Goal: Transaction & Acquisition: Register for event/course

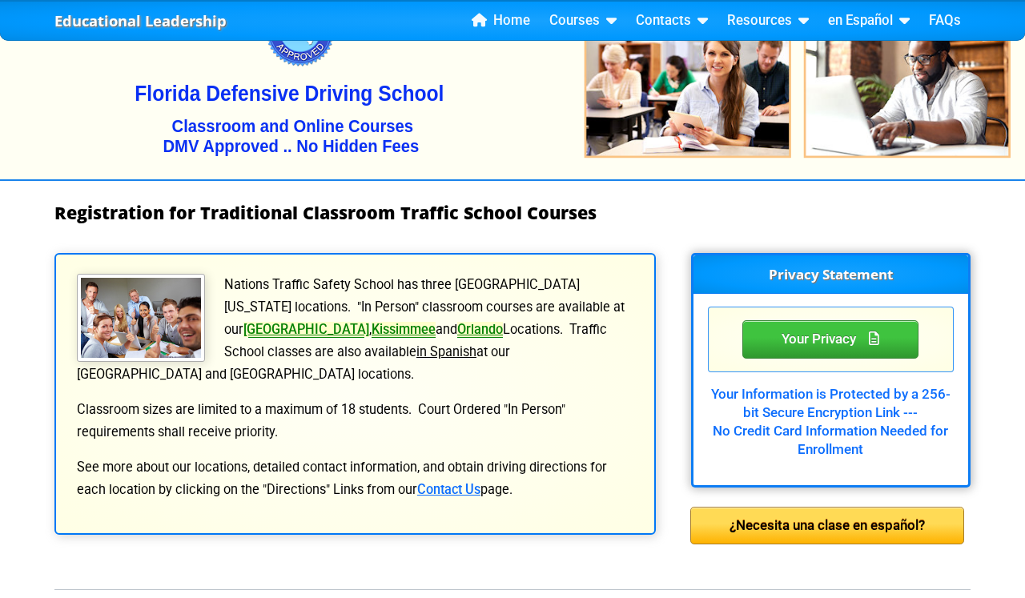
scroll to position [77, 0]
click at [457, 337] on link "Orlando" at bounding box center [480, 329] width 46 height 15
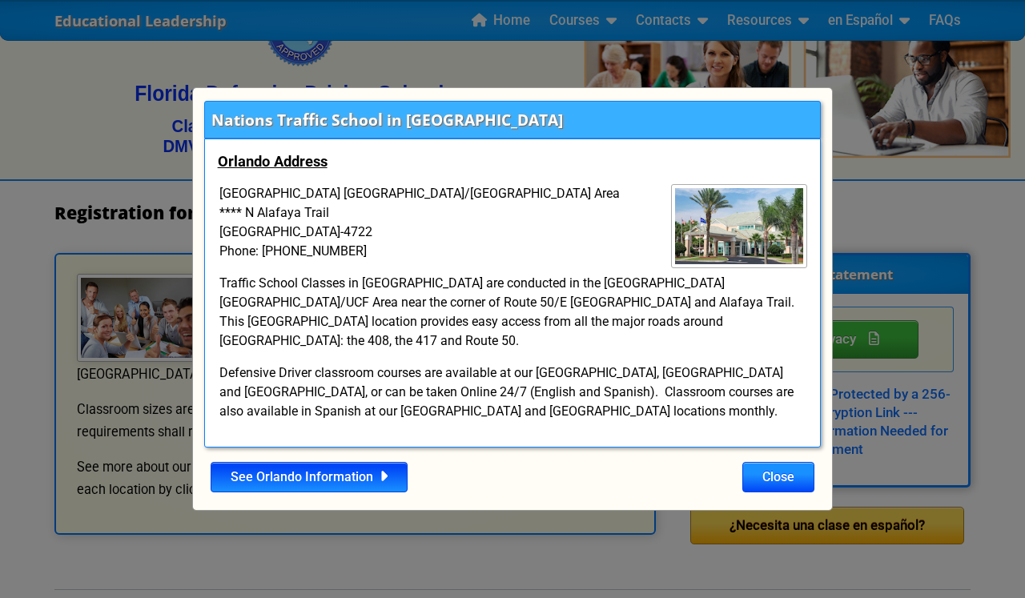
click at [357, 468] on link "See Orlando Information" at bounding box center [309, 477] width 197 height 30
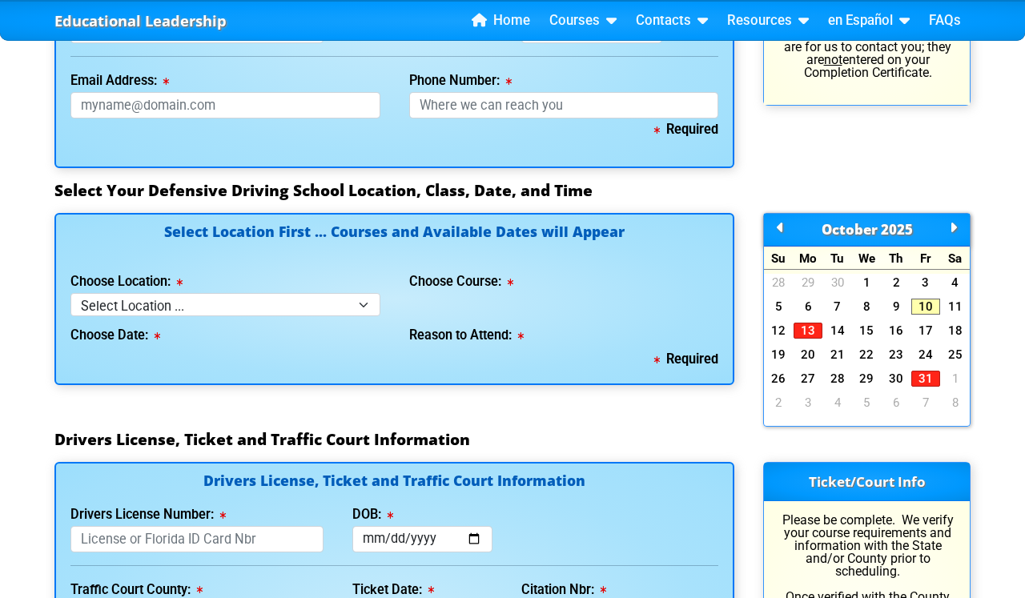
scroll to position [1356, 0]
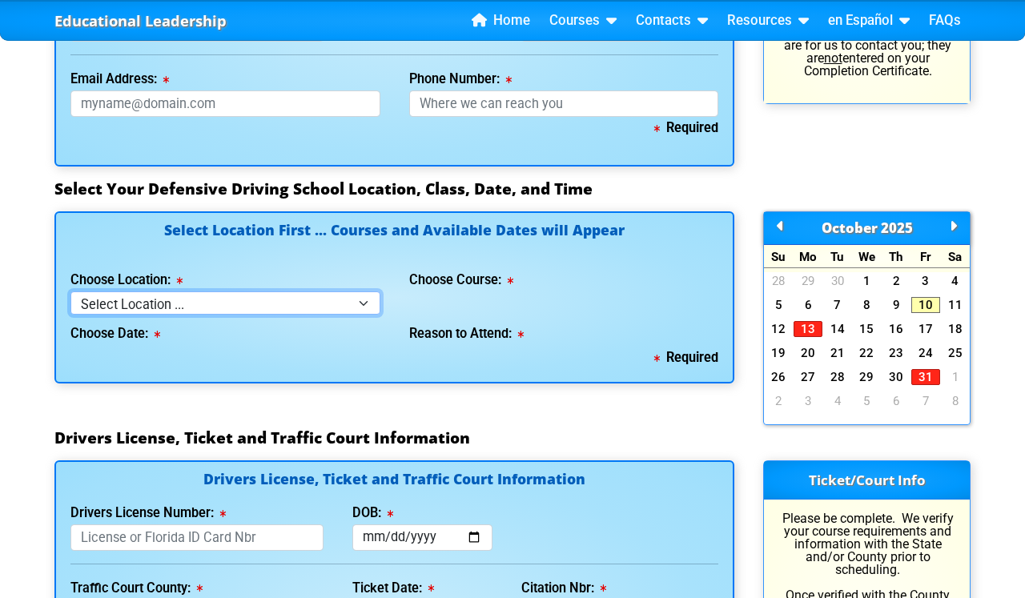
select select "3"
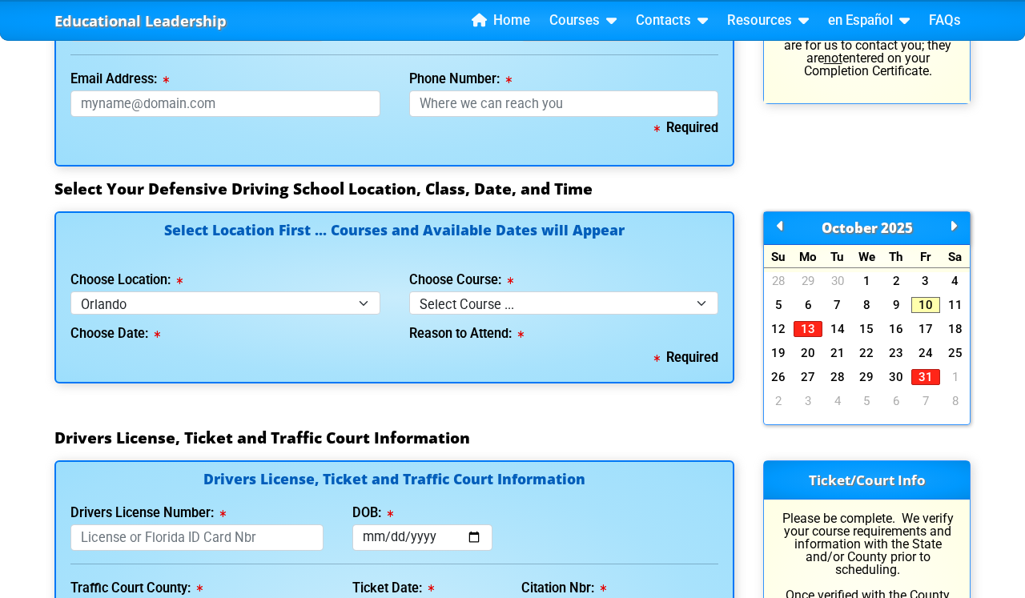
click at [326, 359] on div "Required" at bounding box center [394, 358] width 648 height 22
select select "5"
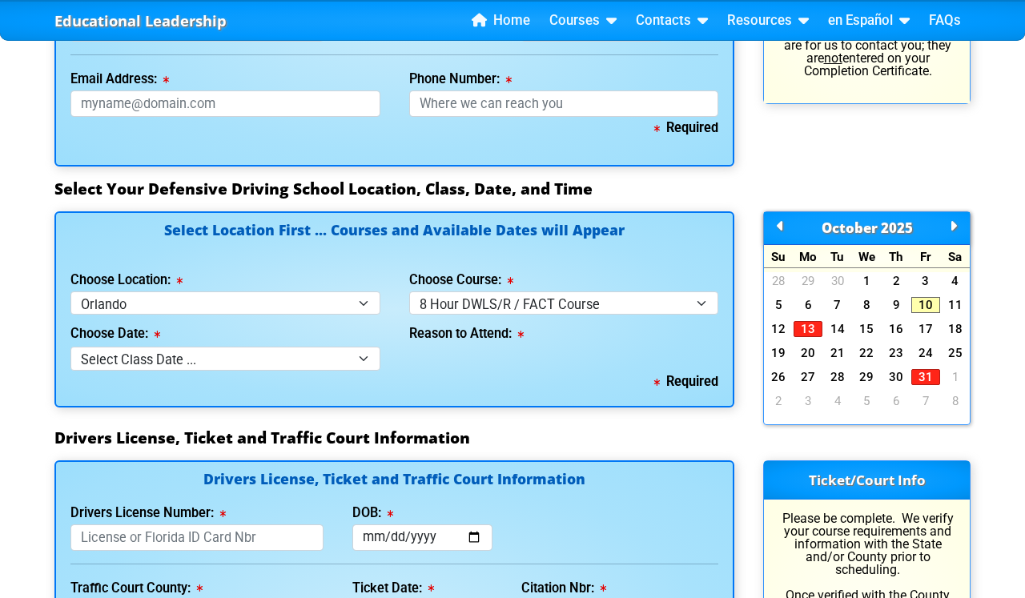
click at [588, 363] on div "Reason to Attend:" at bounding box center [564, 342] width 339 height 55
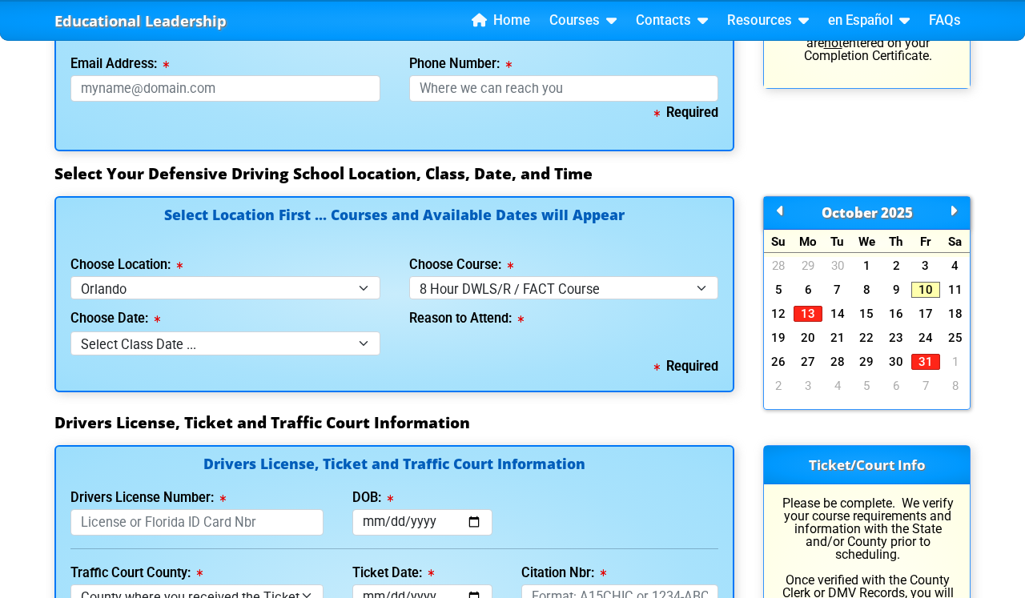
scroll to position [1380, 0]
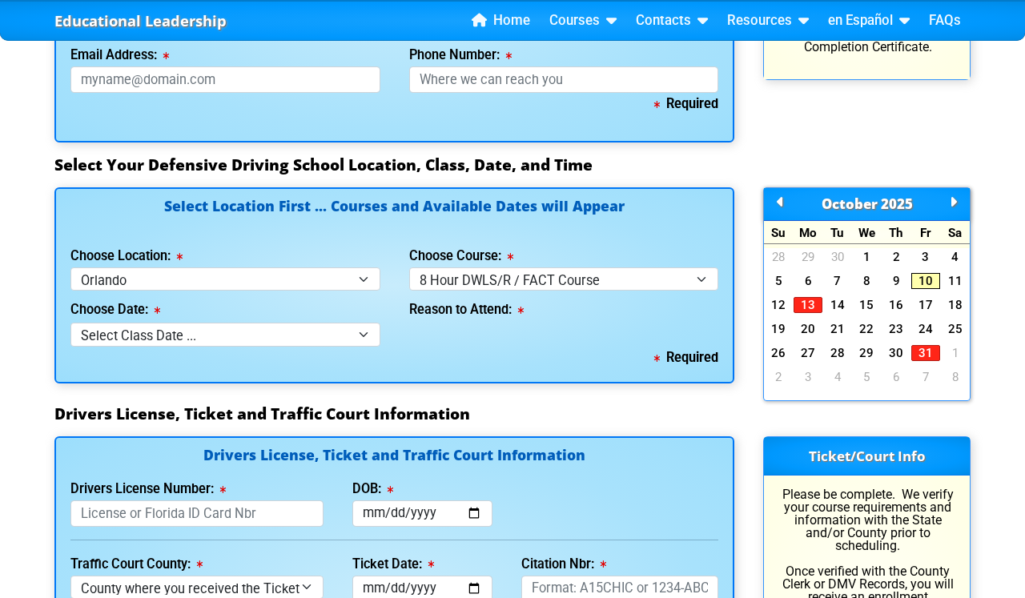
click at [926, 285] on link "10" at bounding box center [926, 281] width 30 height 16
click at [807, 308] on link "13" at bounding box center [808, 305] width 30 height 16
click at [811, 312] on link "13" at bounding box center [808, 305] width 30 height 16
click at [958, 283] on link "11" at bounding box center [955, 281] width 30 height 16
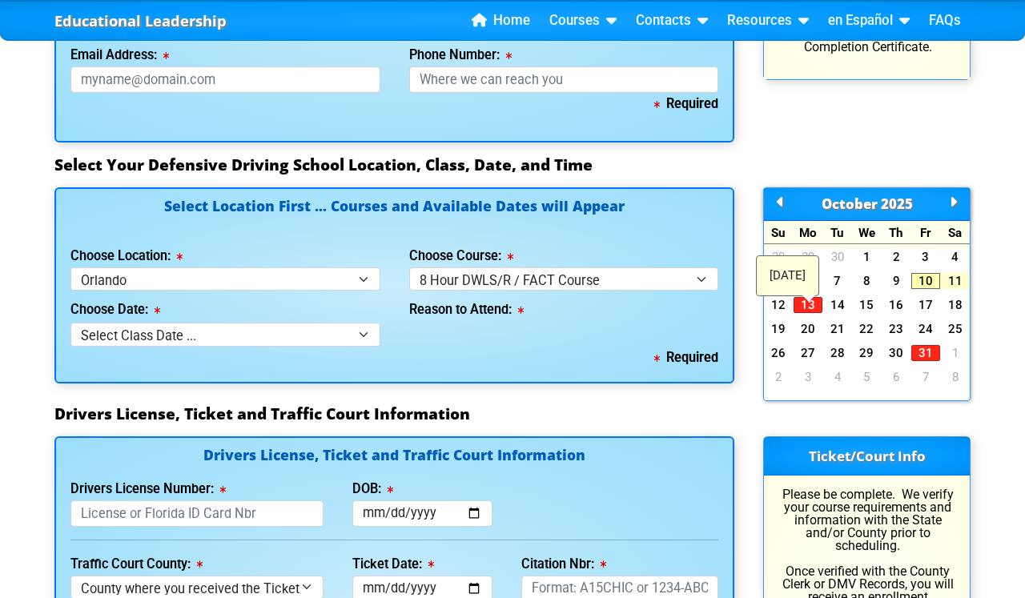
click at [958, 283] on link "11" at bounding box center [955, 281] width 30 height 16
click at [927, 289] on link "10" at bounding box center [926, 281] width 30 height 16
click at [925, 357] on link "31" at bounding box center [926, 353] width 30 height 16
click at [956, 289] on link "11" at bounding box center [955, 281] width 30 height 16
click at [953, 285] on link "11" at bounding box center [955, 281] width 30 height 16
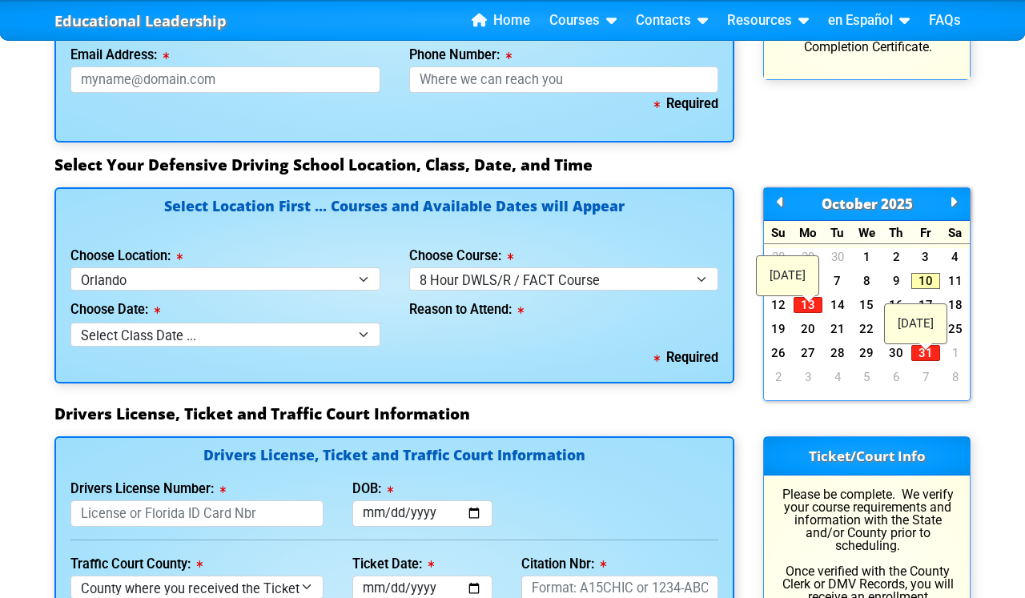
click at [870, 302] on div "15" at bounding box center [867, 305] width 30 height 18
select select "09/06/2025, 9"
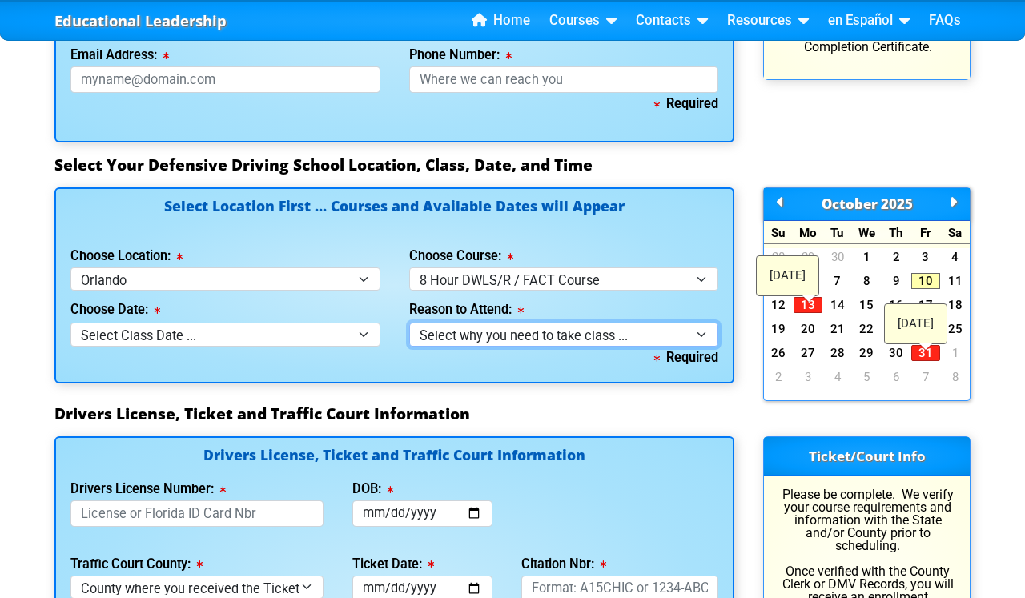
select select
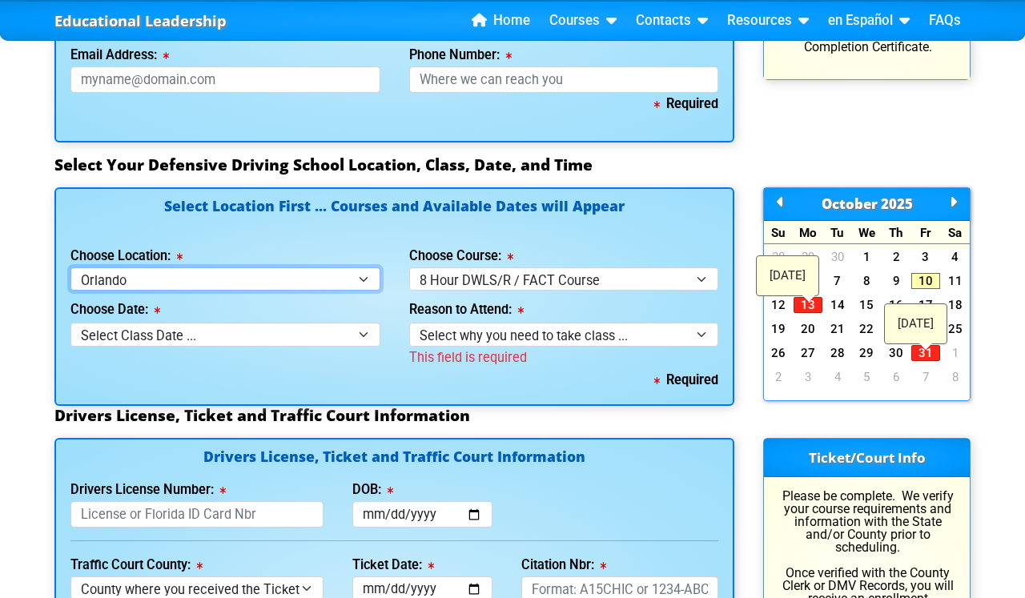
select select "4"
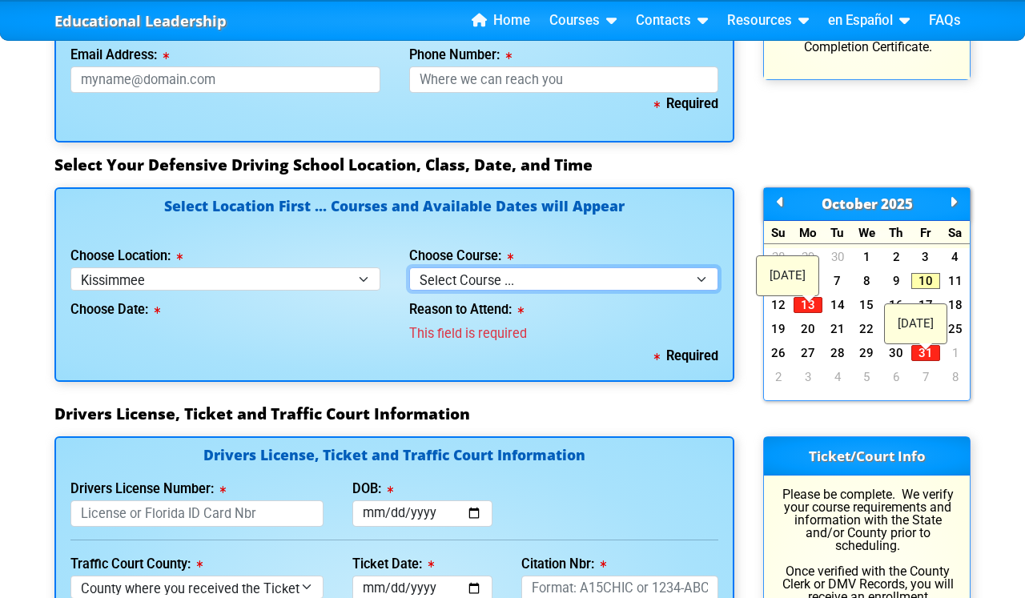
select select "5"
select select
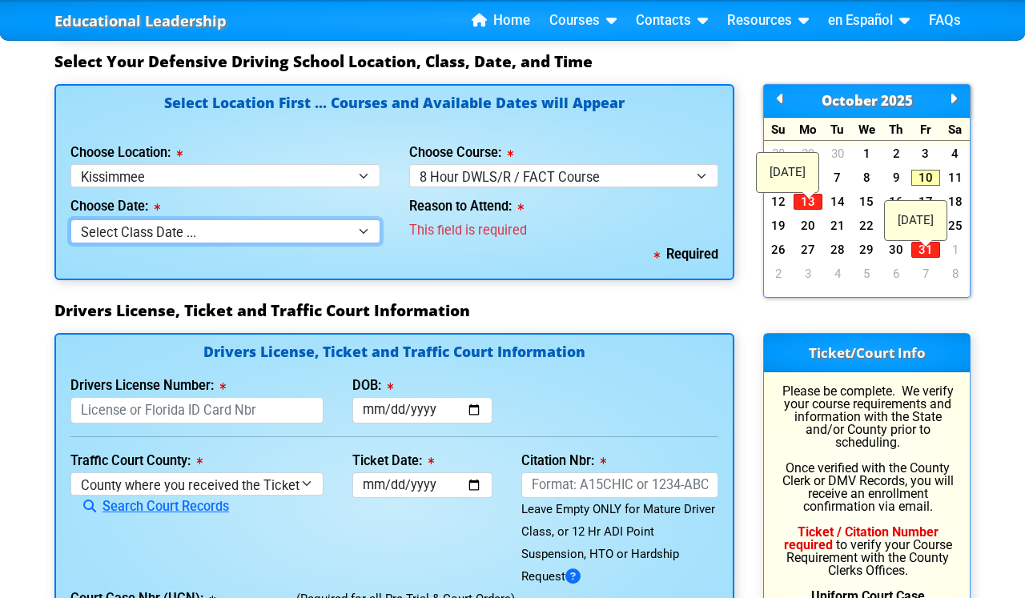
scroll to position [1463, 0]
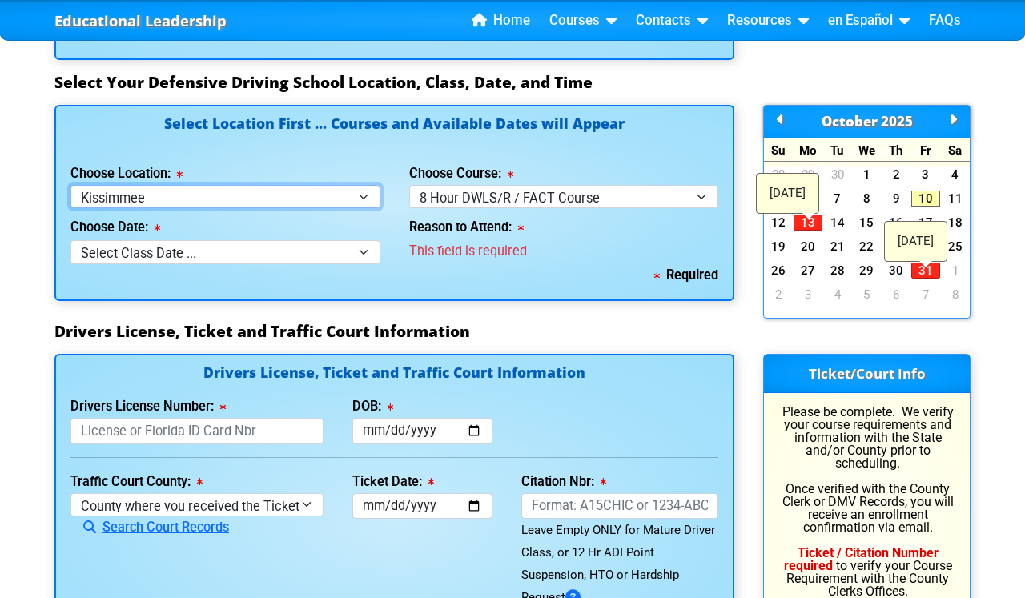
select select "8"
select select
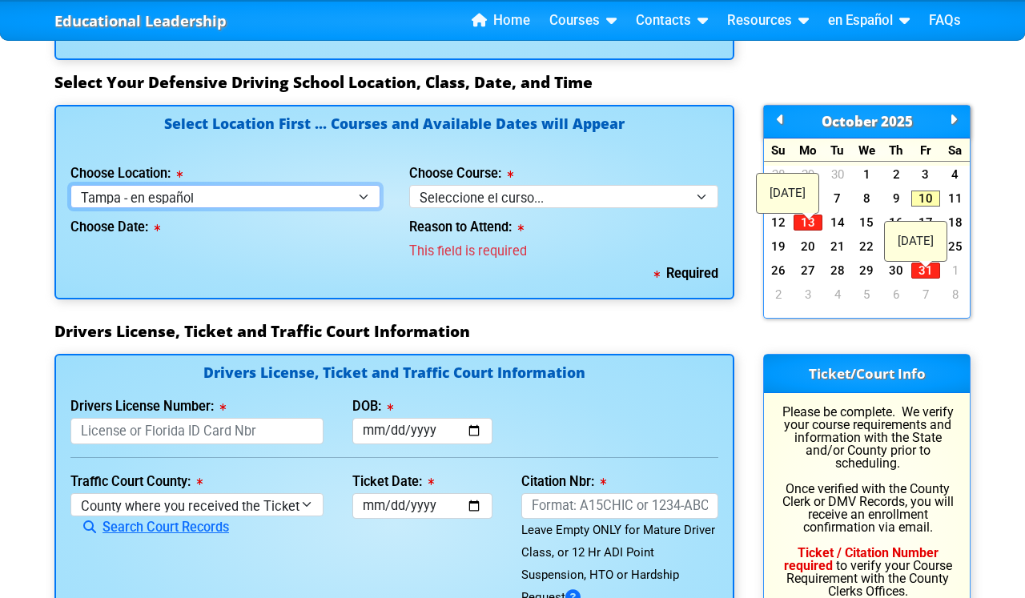
select select "2"
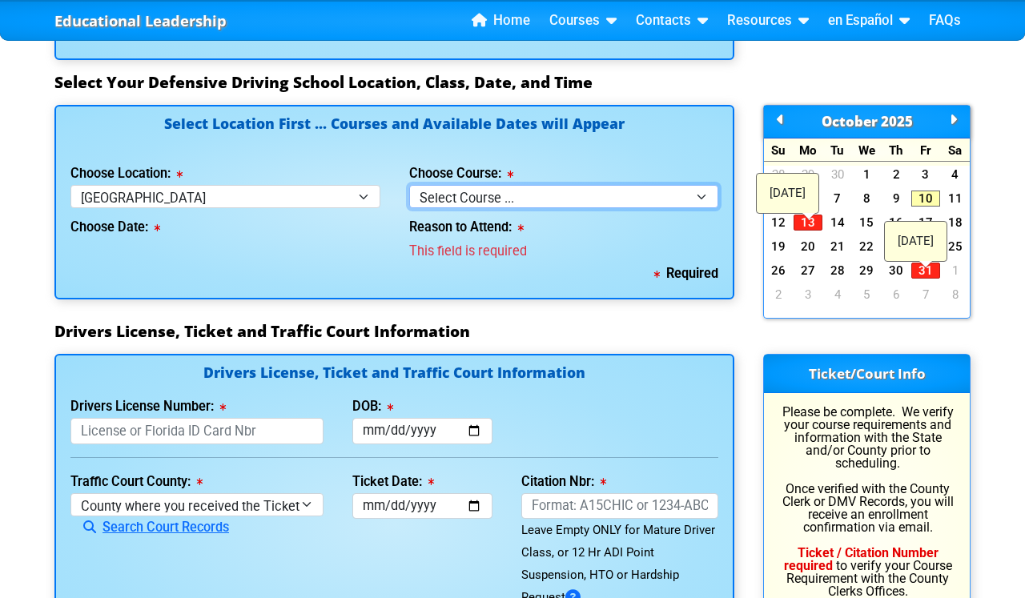
select select "5"
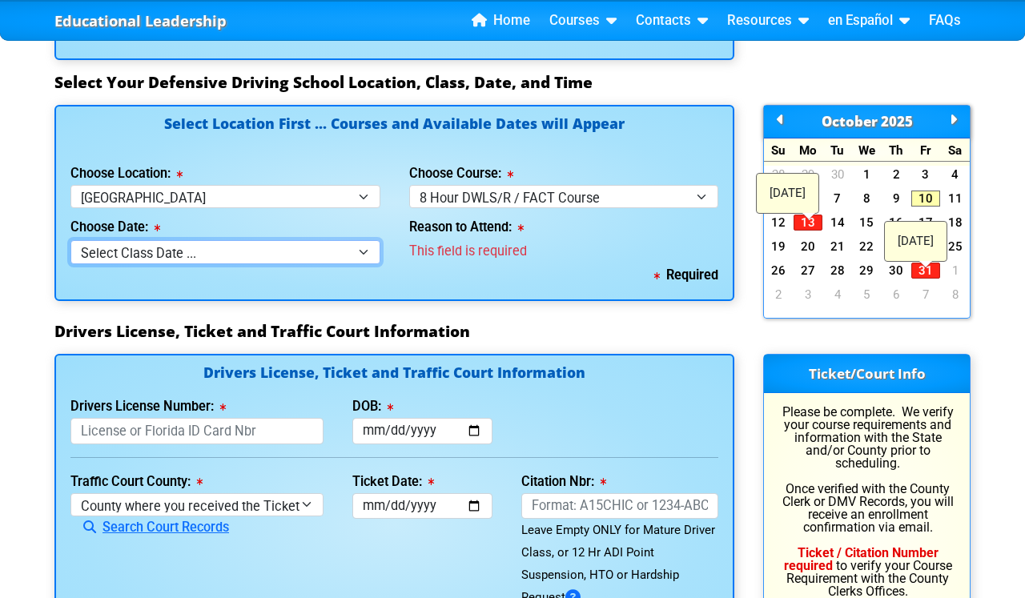
select select "10/11/2025, 9"
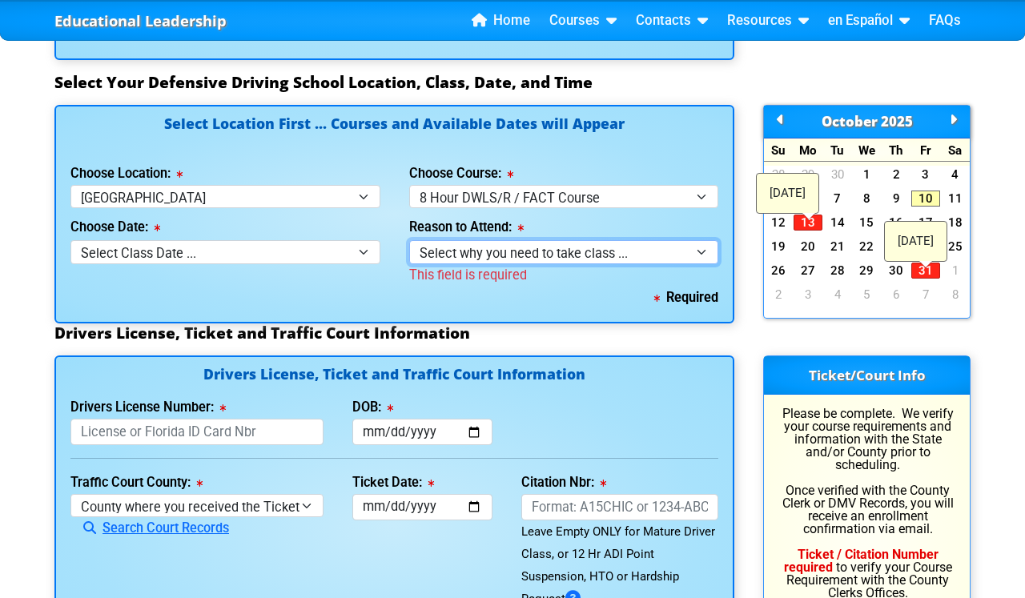
select select "8 Hour DWLS/R - Court Ordered"
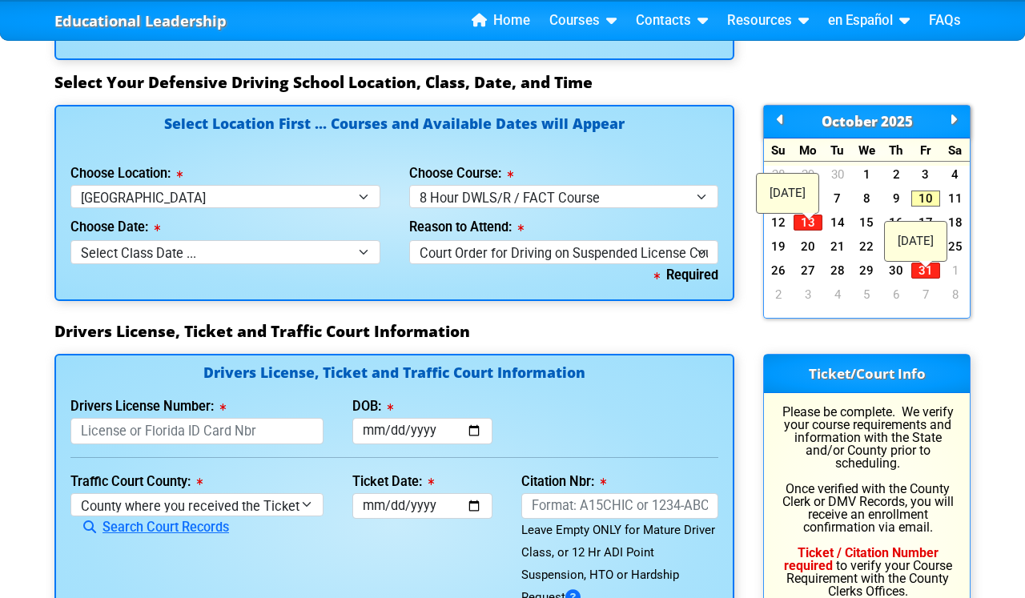
click at [399, 283] on div "Required" at bounding box center [394, 275] width 648 height 22
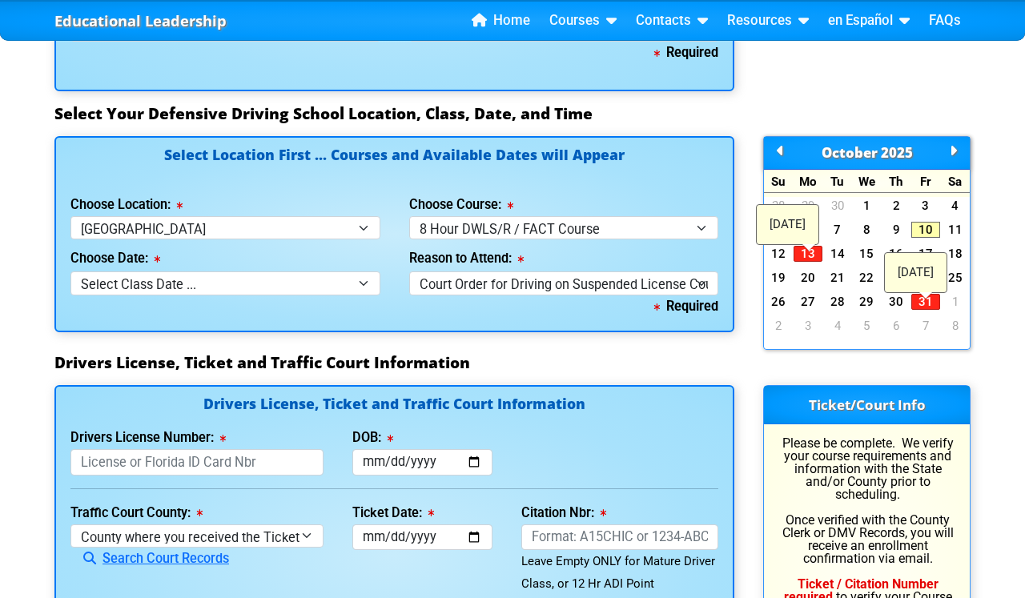
scroll to position [1429, 0]
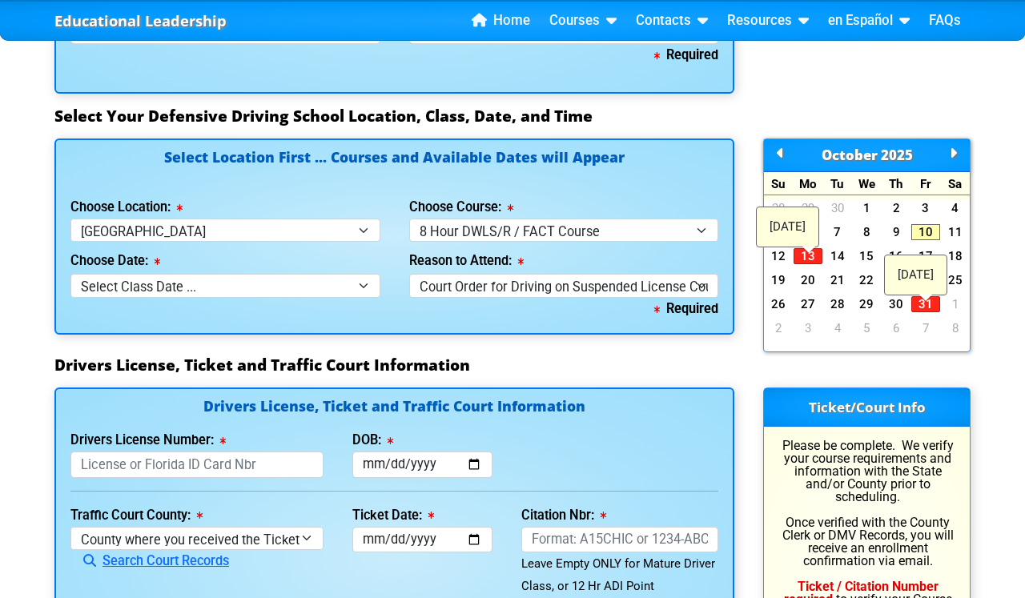
click at [388, 320] on div "Required" at bounding box center [394, 309] width 648 height 22
